Goal: Ask a question

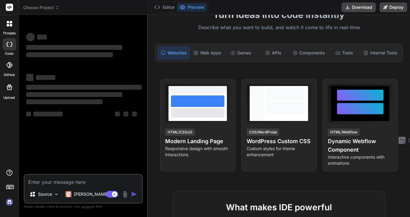
scroll to position [49, 0]
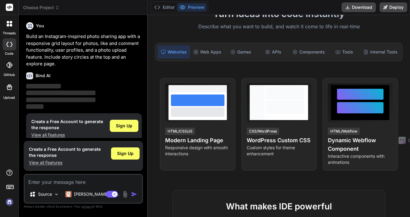
scroll to position [9, 0]
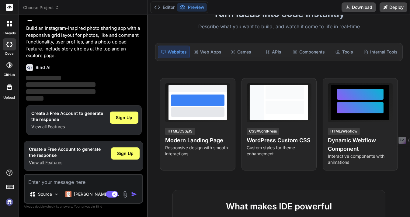
type textarea "x"
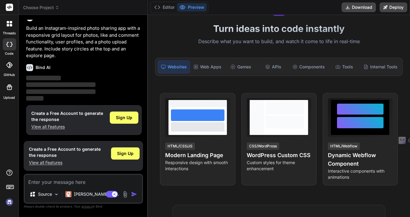
scroll to position [33, 0]
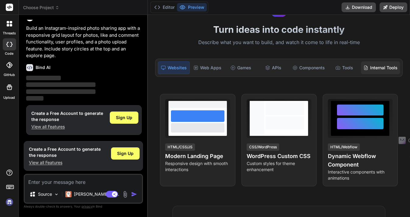
click at [381, 71] on div "Internal Tools" at bounding box center [380, 67] width 39 height 13
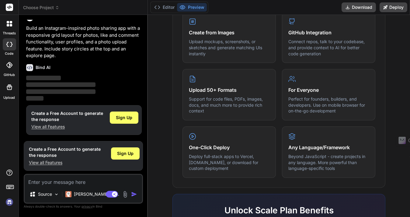
scroll to position [271, 0]
click at [5, 207] on img at bounding box center [9, 202] width 10 height 10
